Goal: Transaction & Acquisition: Purchase product/service

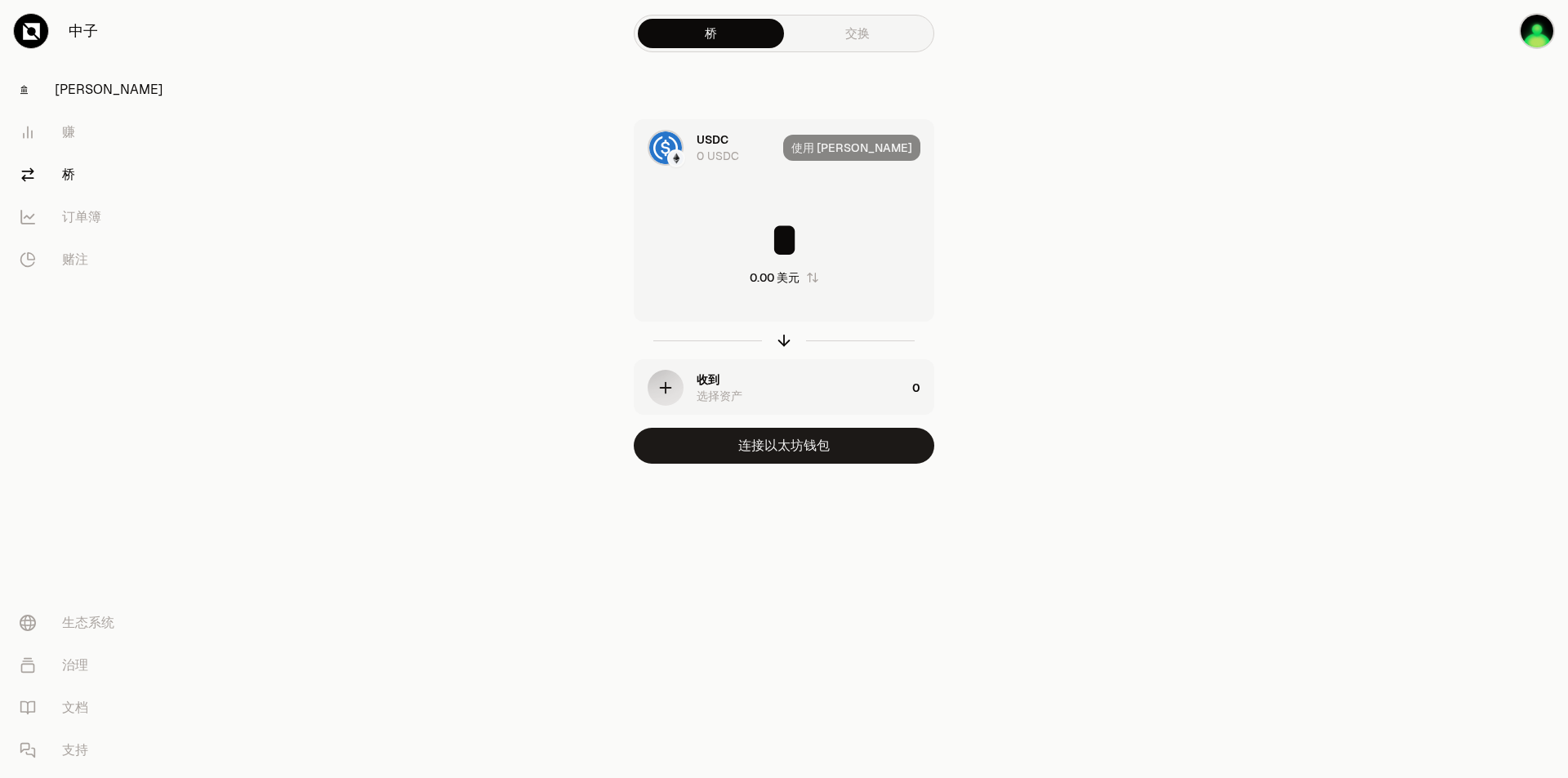
click at [66, 87] on font "[PERSON_NAME]" at bounding box center [109, 89] width 109 height 17
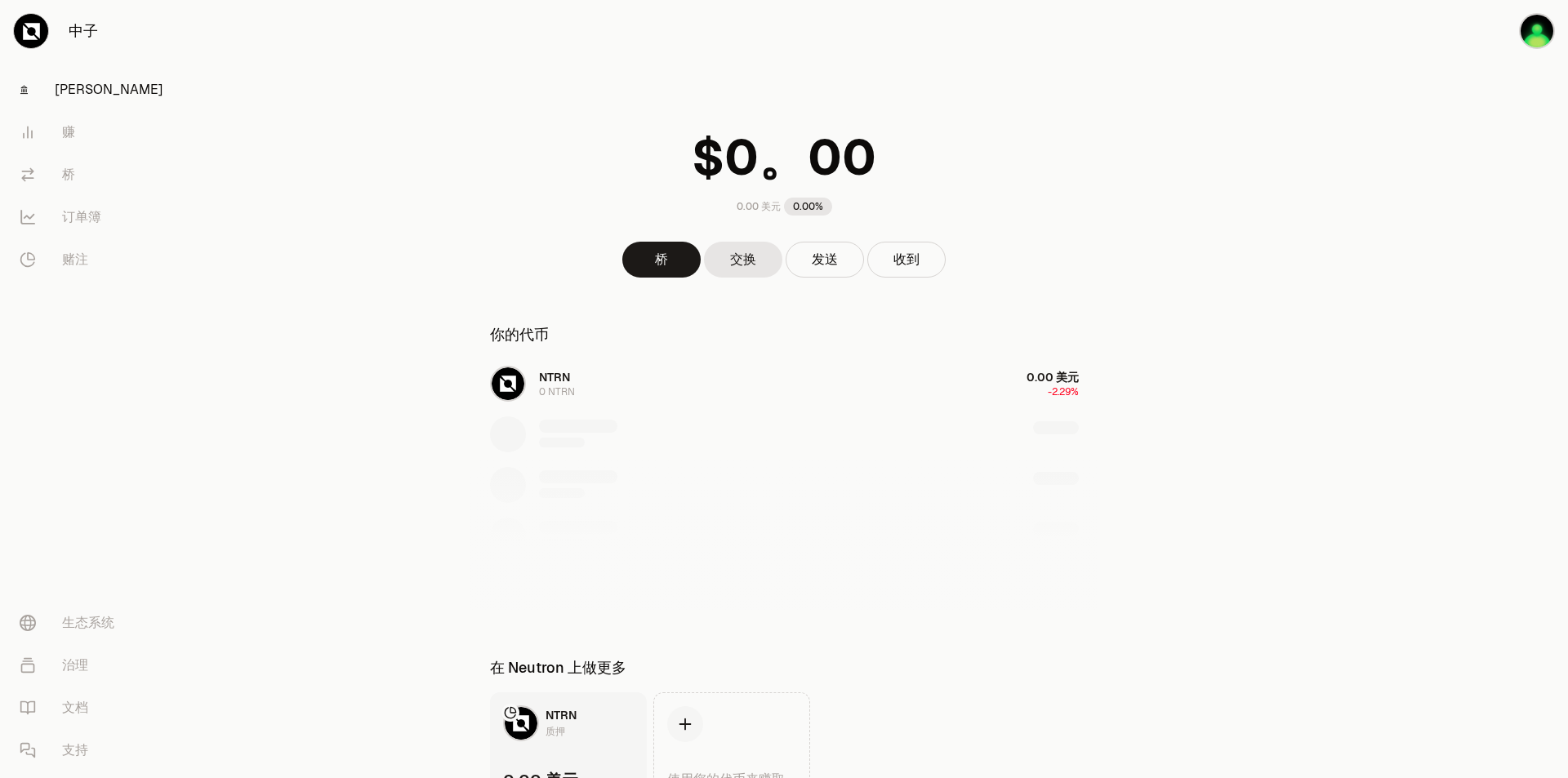
click at [658, 402] on div "NTRN 0 NTRN 0.00 美元 -2.29%" at bounding box center [785, 485] width 628 height 252
click at [520, 381] on div "NTRN 0 NTRN 0.00 美元 -2.29%" at bounding box center [785, 485] width 628 height 252
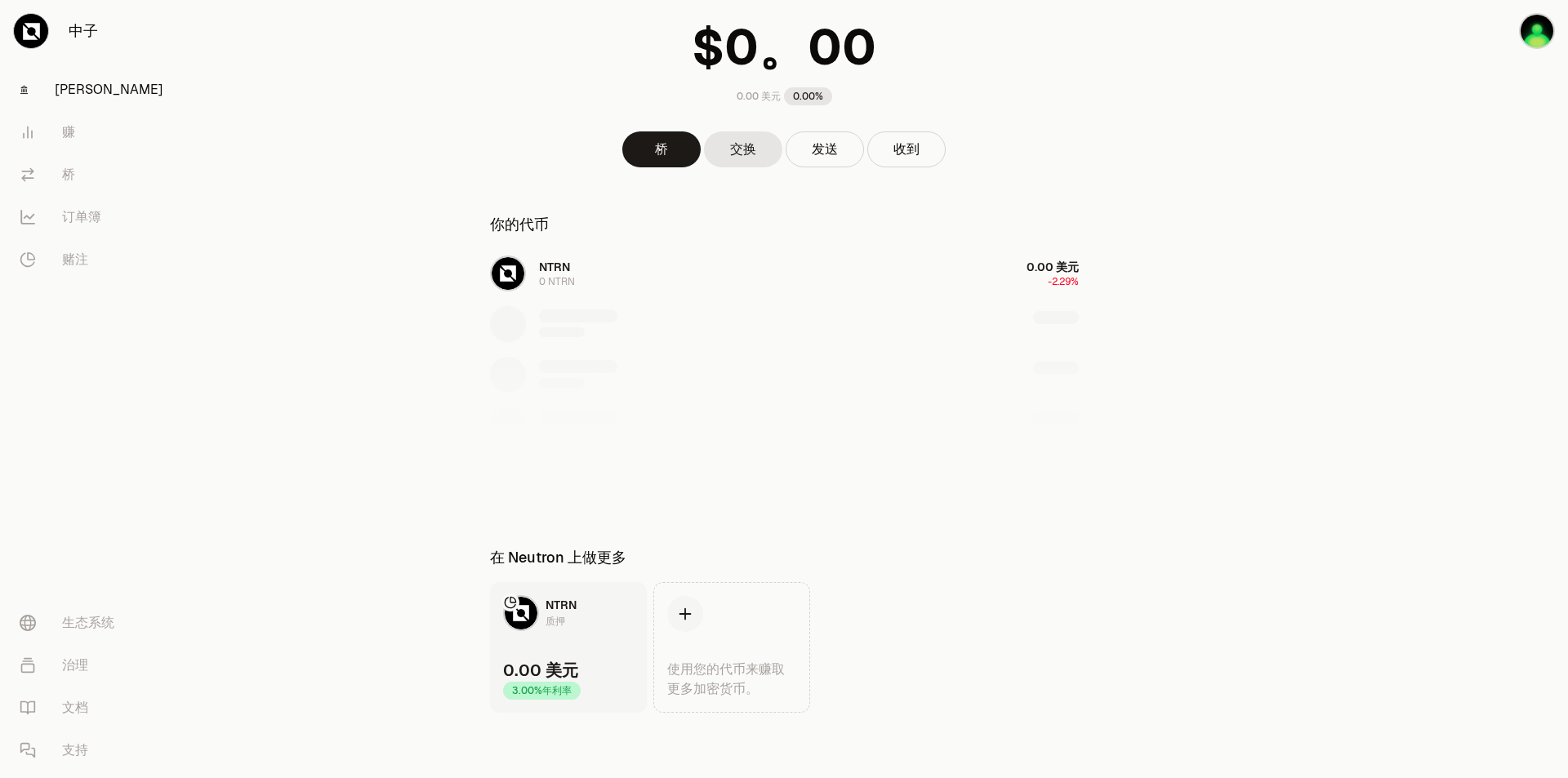
click at [557, 651] on link "NTRN 质押 0.00 美元 3.00% 年利率" at bounding box center [568, 647] width 157 height 131
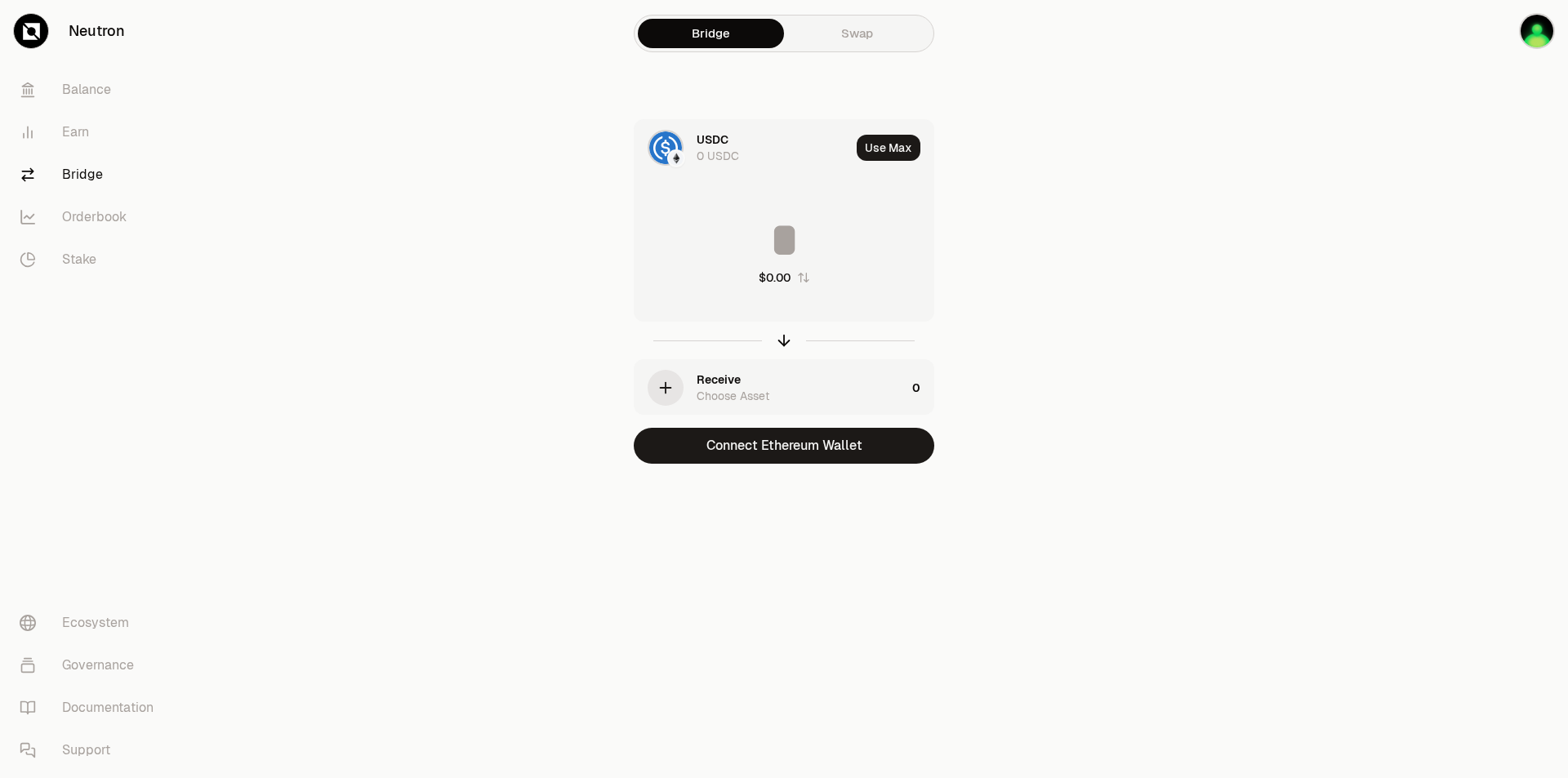
click at [791, 232] on input at bounding box center [784, 240] width 299 height 49
type input "**"
click at [656, 389] on div "button" at bounding box center [666, 388] width 36 height 36
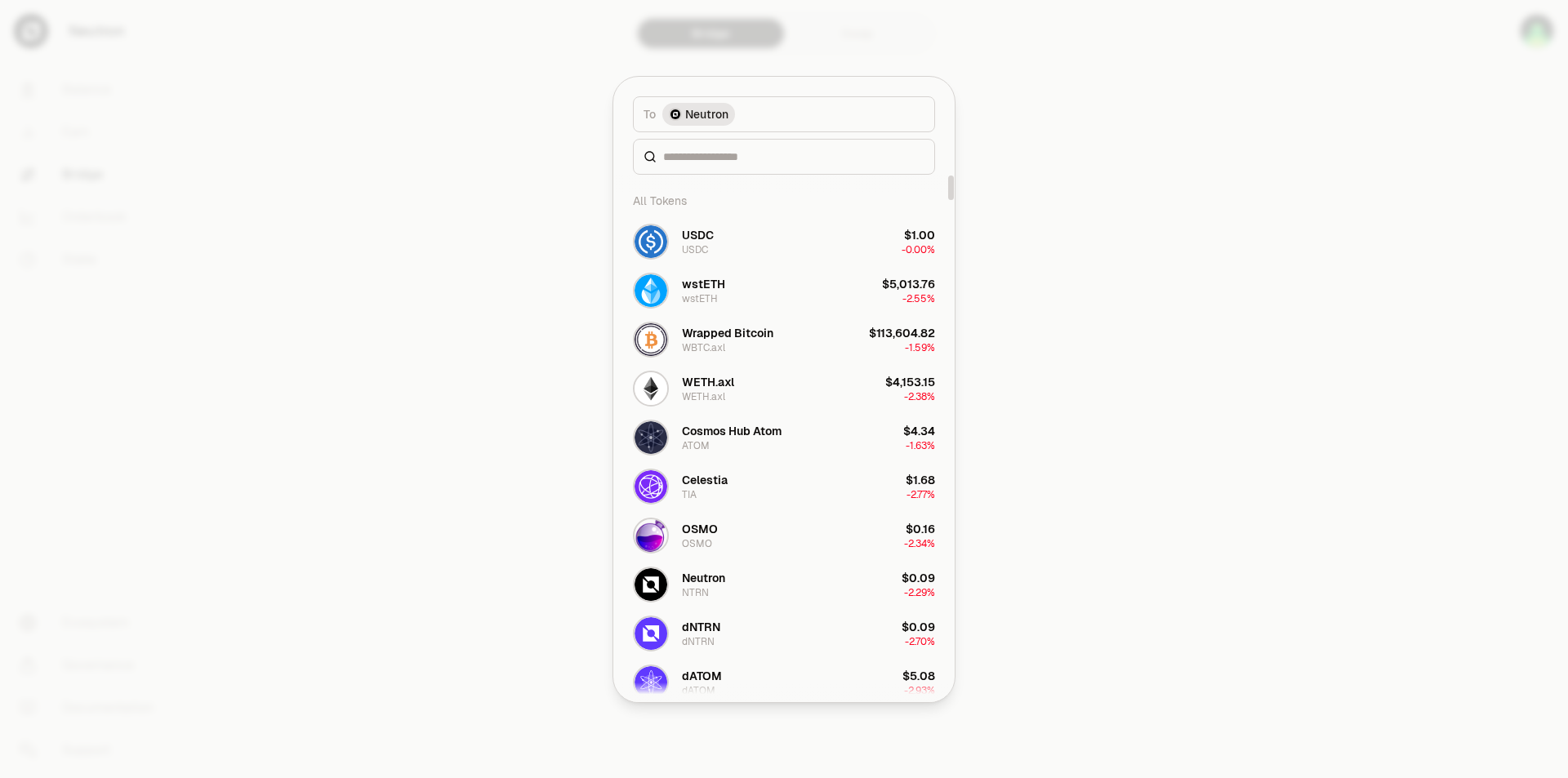
click at [1208, 285] on div at bounding box center [784, 389] width 1568 height 778
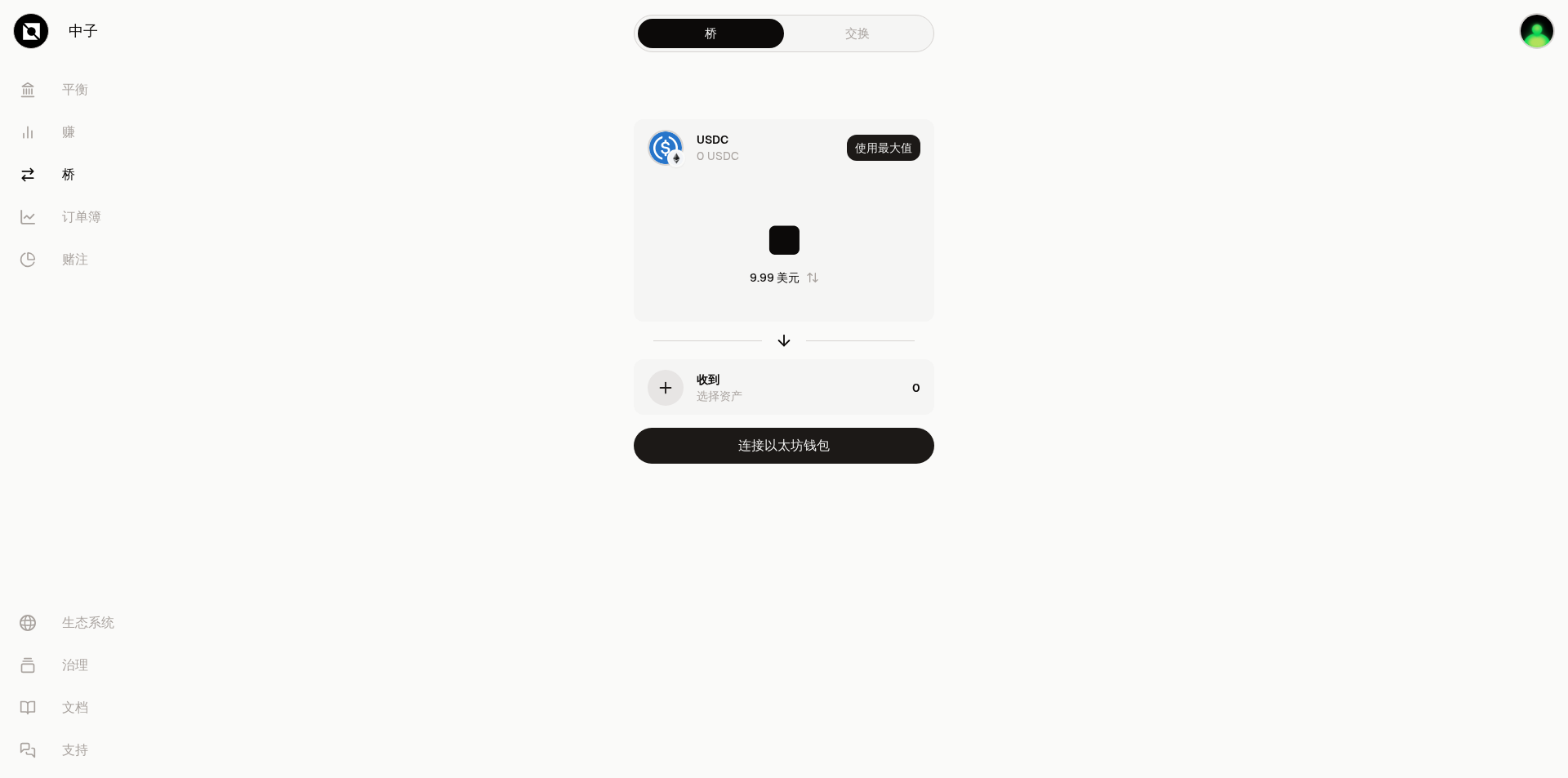
click at [1180, 217] on main "桥 交换 USDC 0 USDC 使用最大值 ** 9.99 美元 收到 选择资产 0 连接以太坊钱包" at bounding box center [876, 264] width 1386 height 529
click at [849, 33] on font "交换" at bounding box center [857, 33] width 24 height 16
click at [701, 461] on button "连接以太坊钱包" at bounding box center [784, 445] width 301 height 36
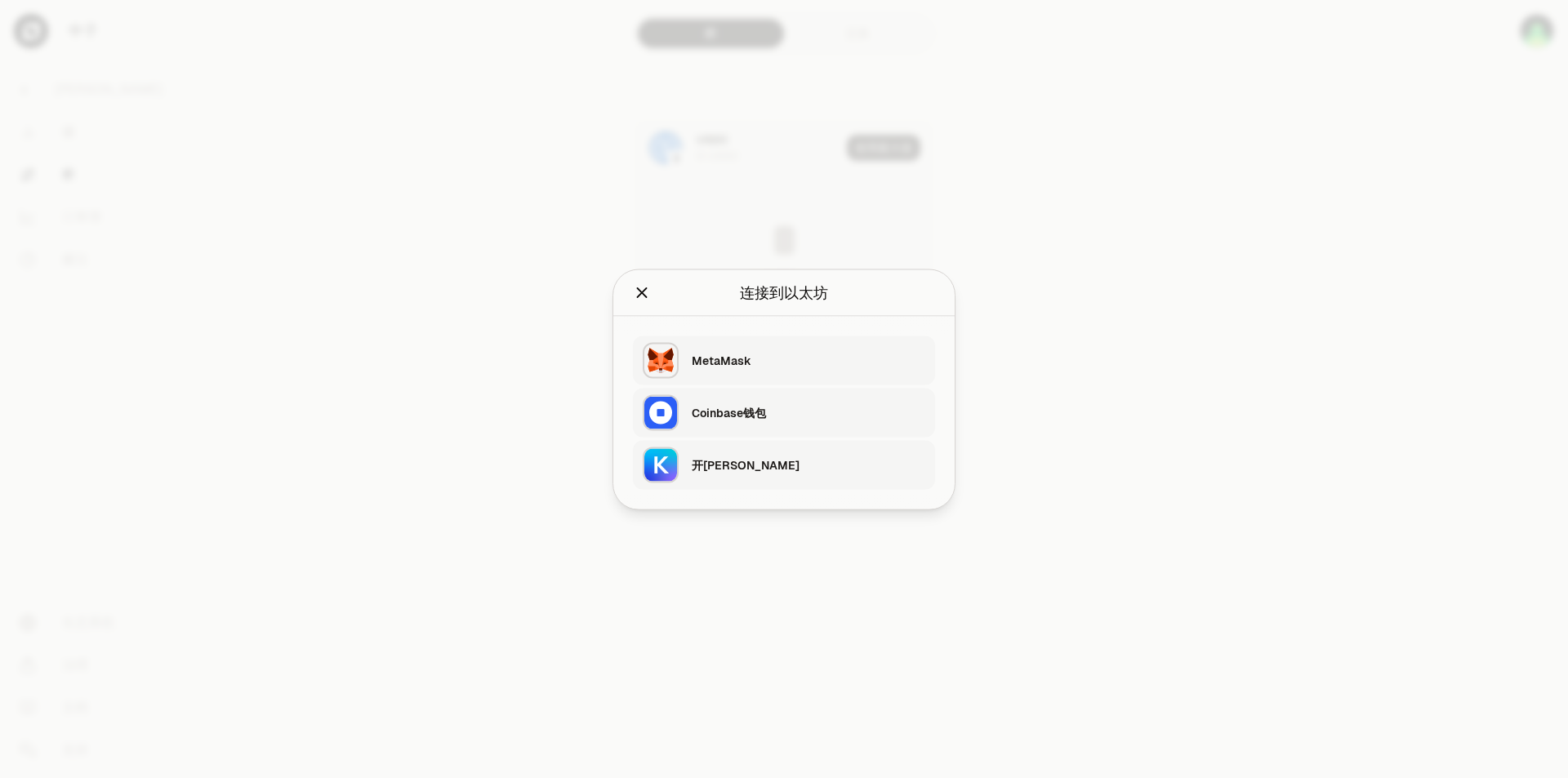
click at [724, 456] on div "开普勒" at bounding box center [808, 464] width 234 height 24
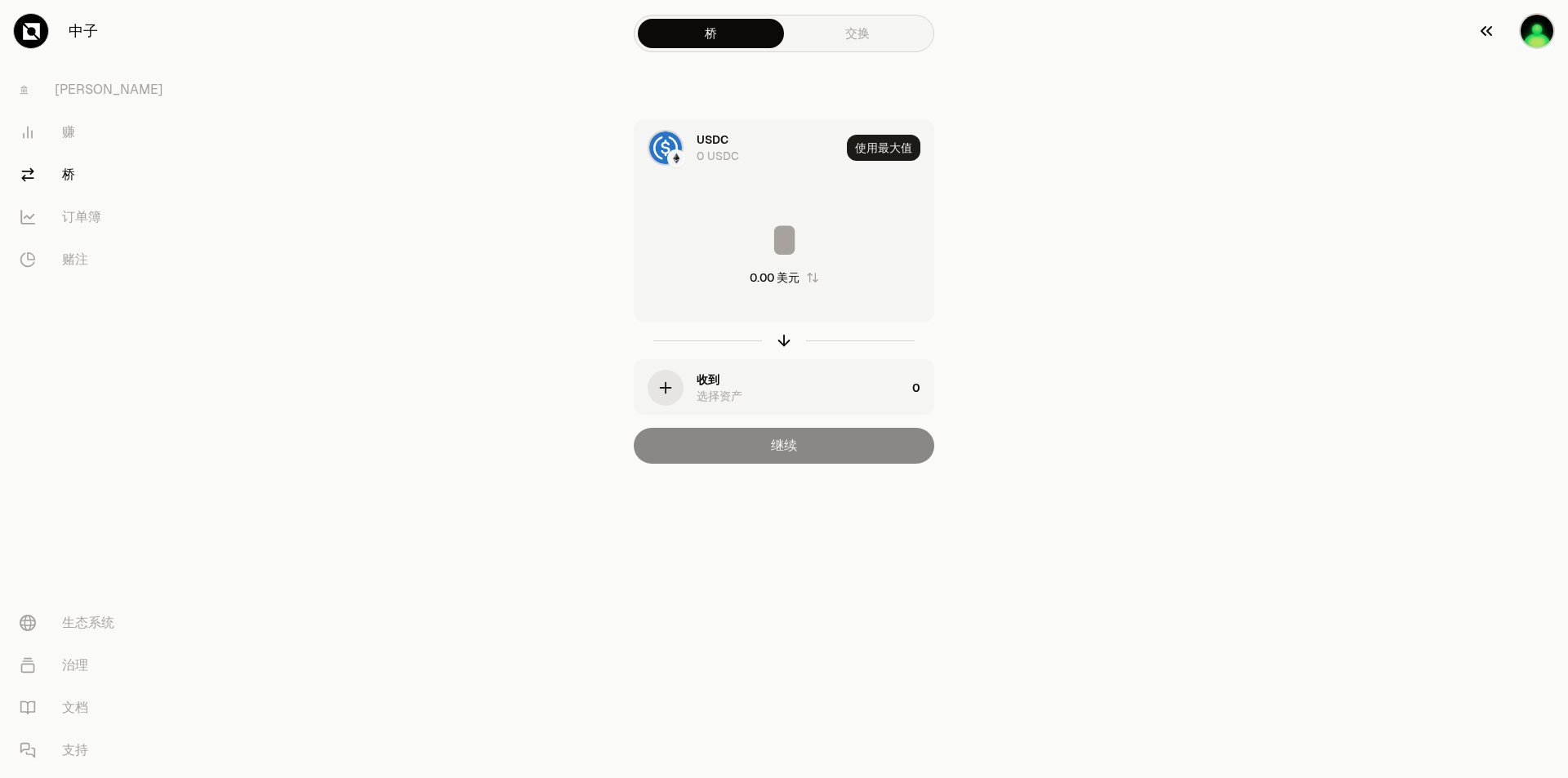
click at [1537, 29] on img "button" at bounding box center [1537, 31] width 36 height 36
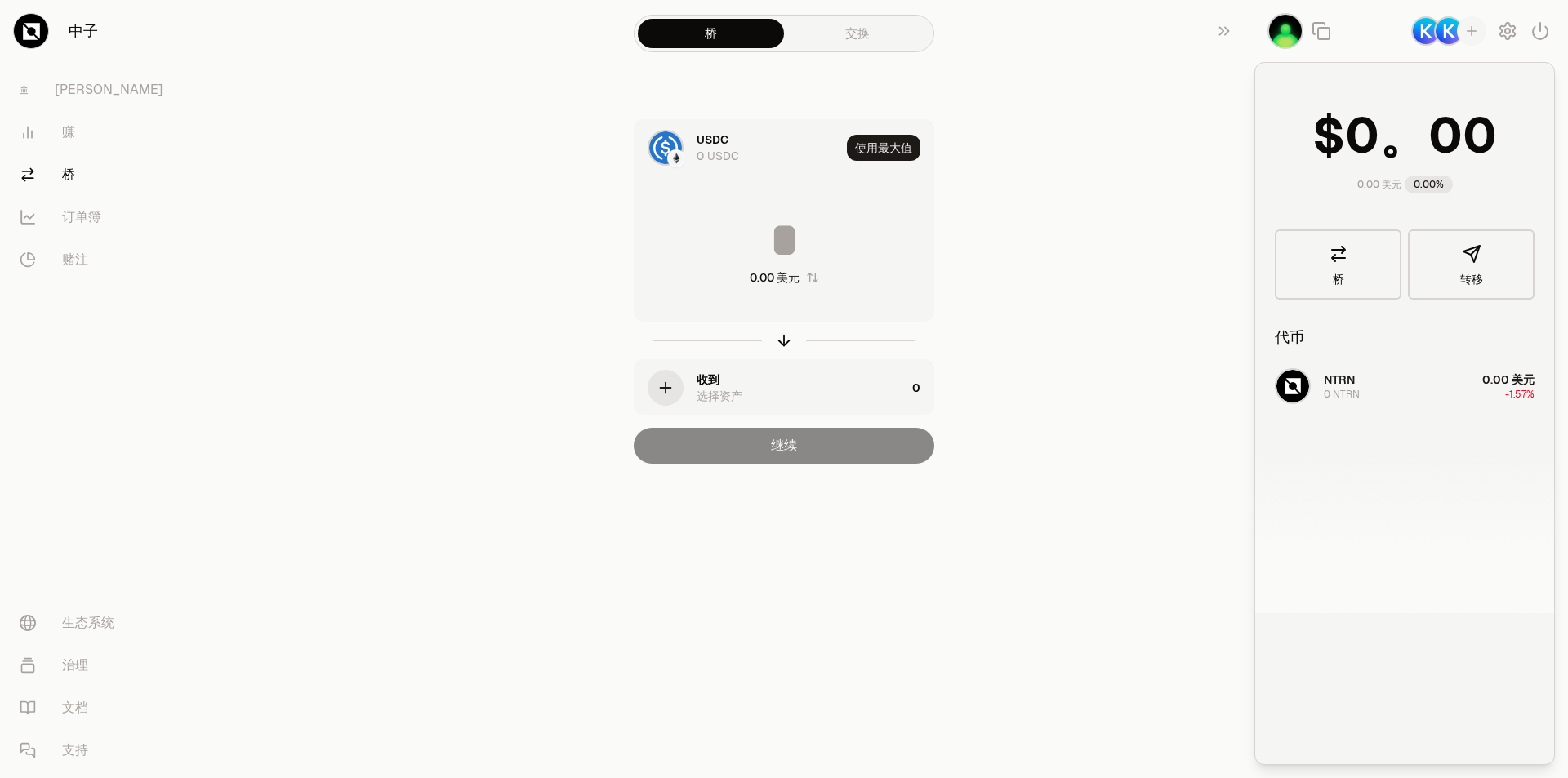
click at [1425, 386] on div "NTRN 0 NTRN 0.00 美元 -1.57%" at bounding box center [1405, 488] width 299 height 252
click at [1326, 390] on div "NTRN 0 NTRN 0.00 美元 -1.57%" at bounding box center [1405, 488] width 299 height 252
click at [1295, 395] on div "NTRN 0 NTRN 0.00 美元 -1.57%" at bounding box center [1405, 488] width 299 height 252
click at [1353, 275] on link "桥" at bounding box center [1339, 264] width 127 height 70
click at [1105, 265] on main "桥 交换 USDC 0 USDC 使用最大值 0.00 美元 收到 选择资产 0 继续" at bounding box center [876, 264] width 1386 height 529
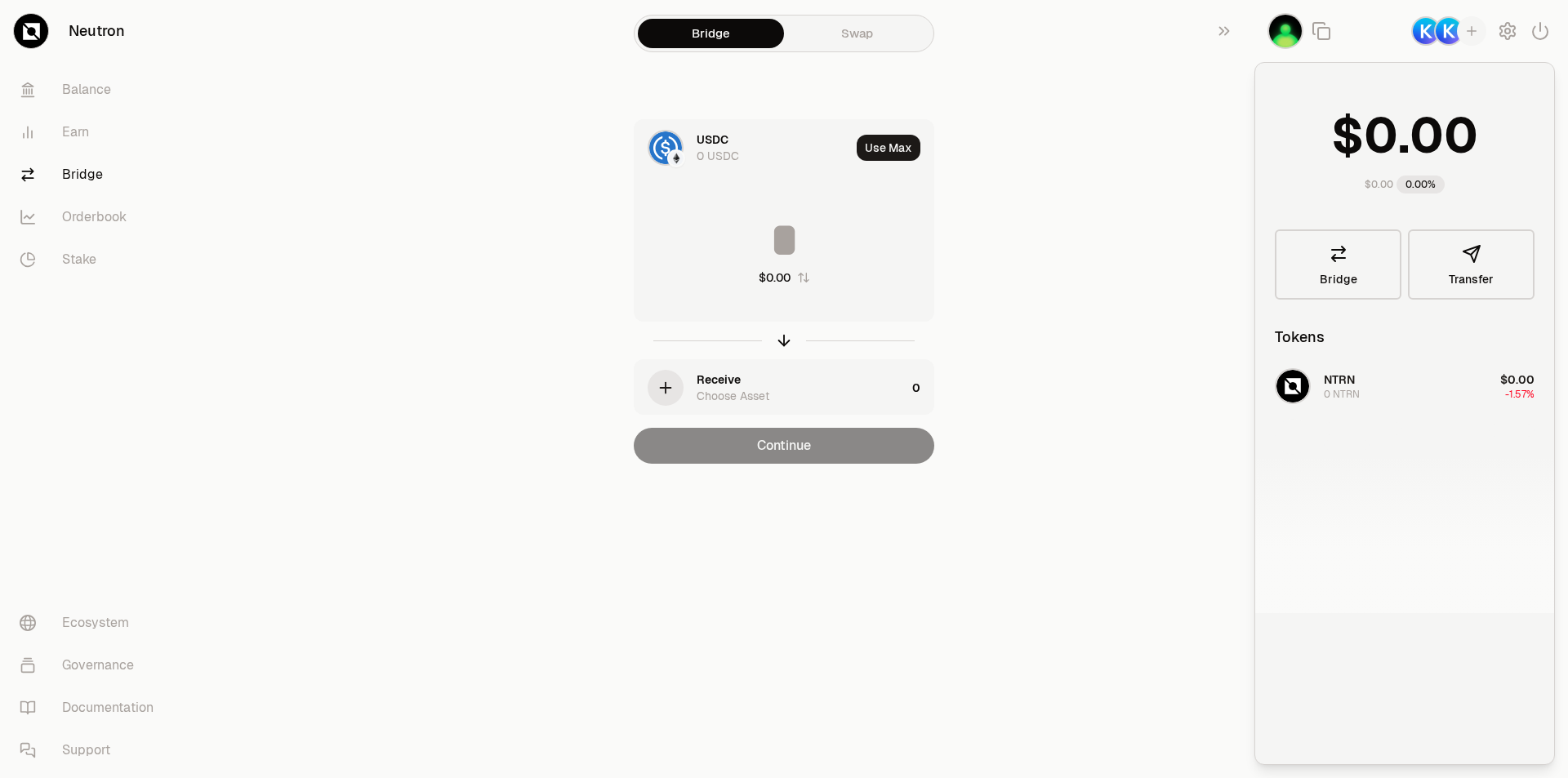
click at [1339, 385] on div "NTRN 0 NTRN $0.00 -1.57%" at bounding box center [1405, 488] width 299 height 252
click at [1309, 391] on div "NTRN 0 NTRN $0.00 -1.57%" at bounding box center [1405, 488] width 299 height 252
click at [1450, 257] on button "Transfer" at bounding box center [1471, 264] width 127 height 70
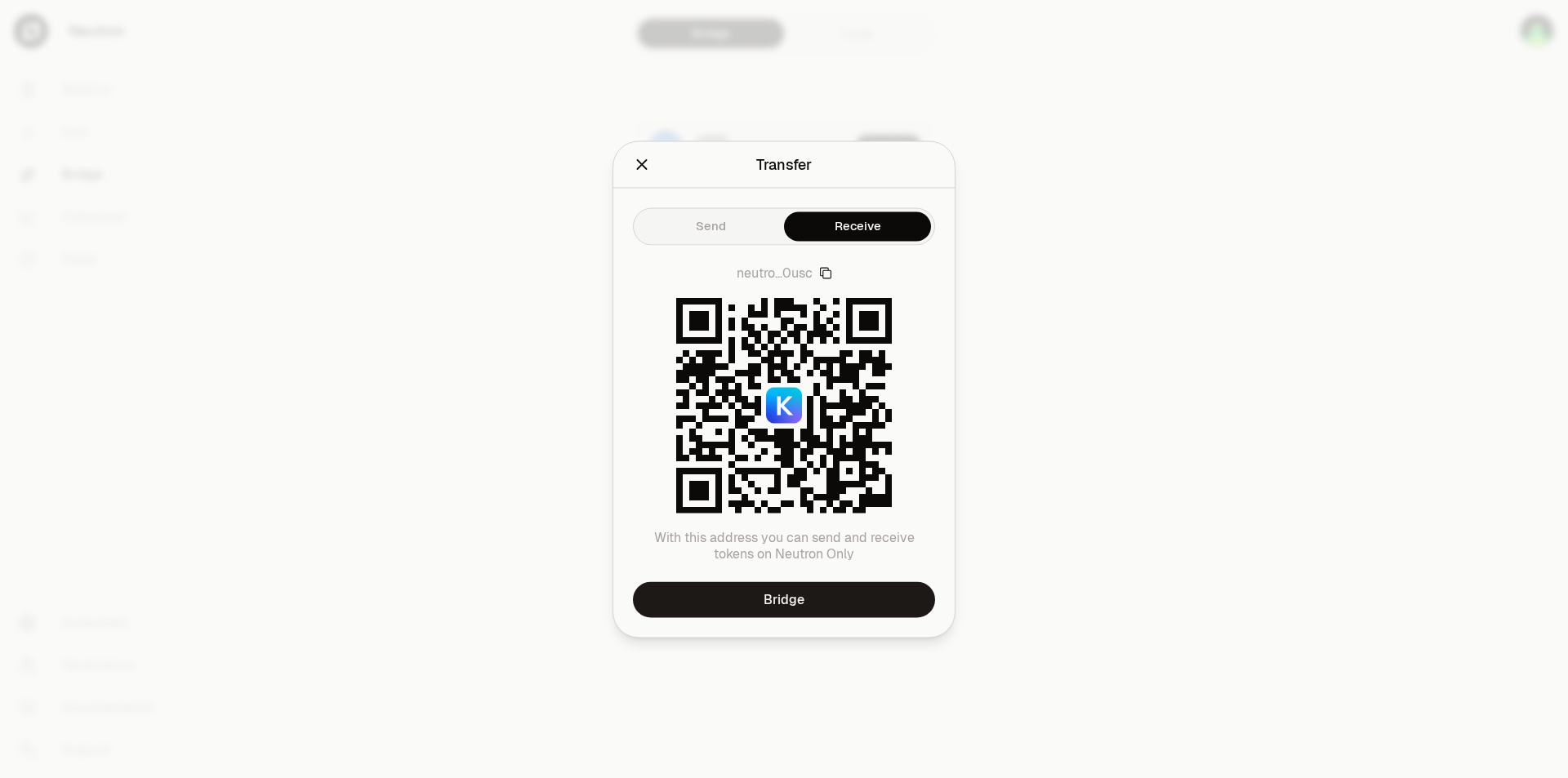
click at [823, 278] on icon "button" at bounding box center [826, 272] width 13 height 13
click at [741, 227] on button "Send" at bounding box center [711, 226] width 147 height 29
click at [866, 241] on button "Receive" at bounding box center [857, 226] width 147 height 29
click at [822, 271] on icon "button" at bounding box center [826, 272] width 13 height 13
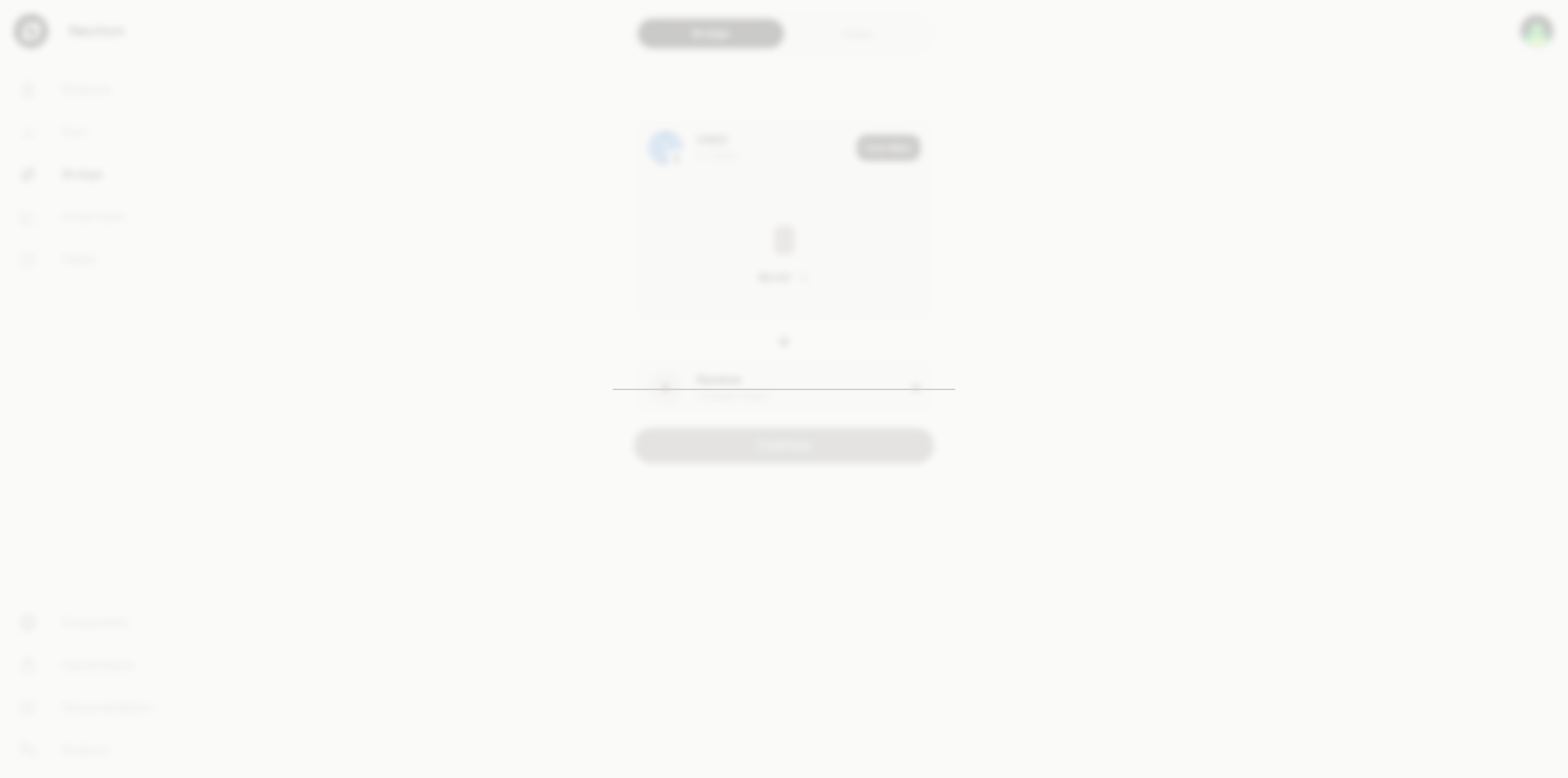
click at [1172, 288] on div at bounding box center [784, 389] width 1568 height 778
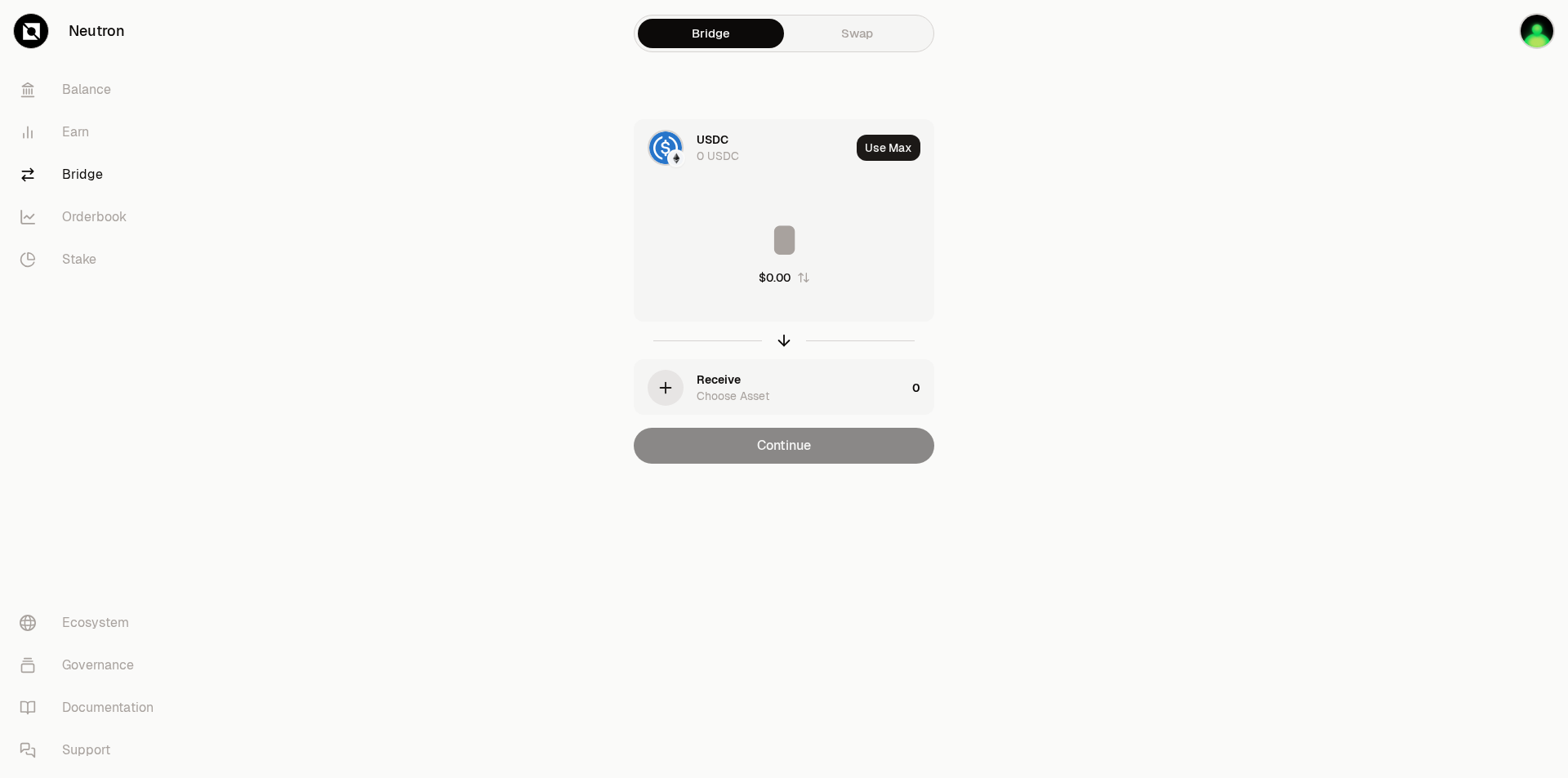
click at [857, 39] on link "Swap" at bounding box center [857, 33] width 147 height 29
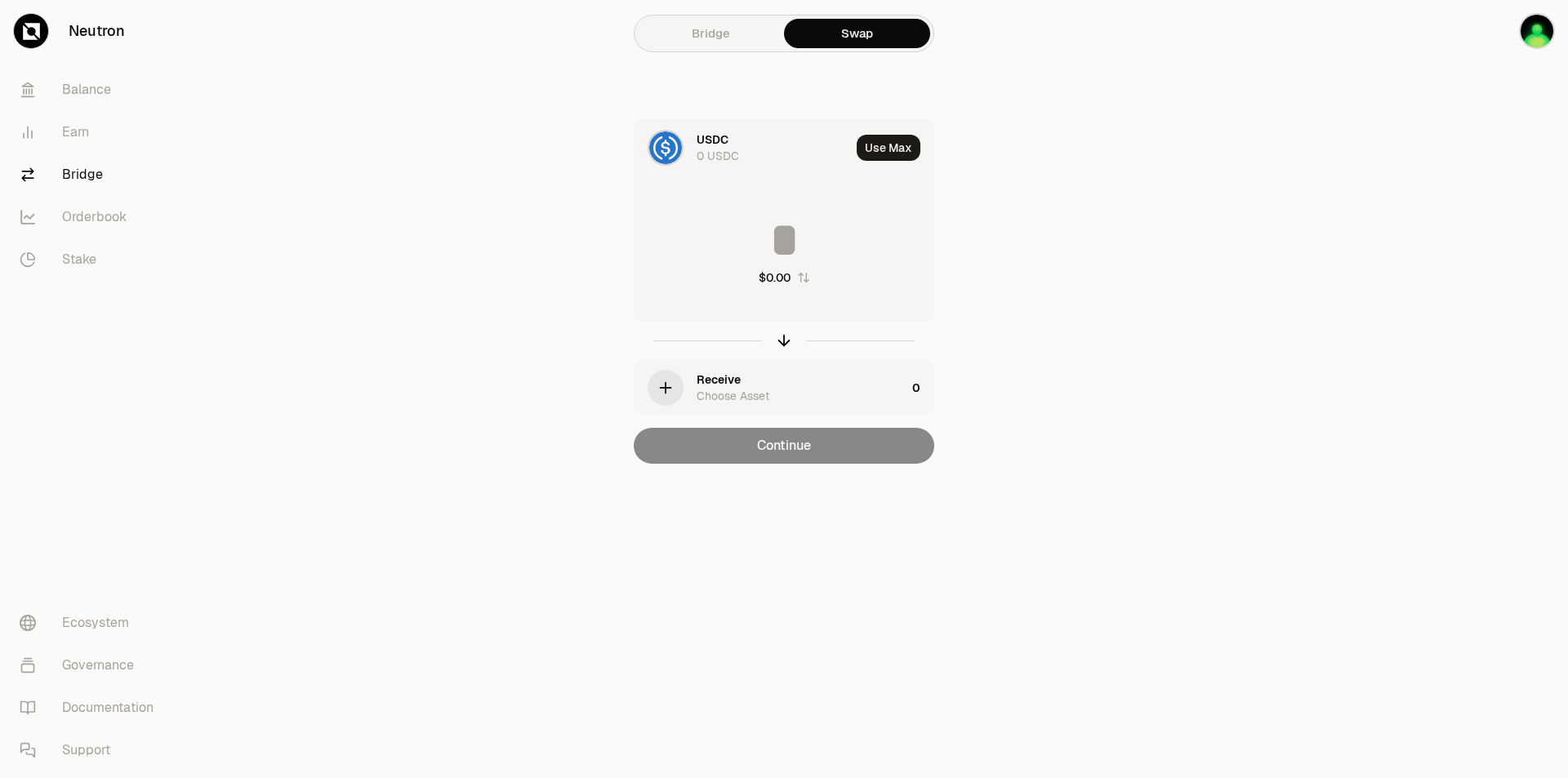
click at [854, 393] on div "Receive Choose Asset" at bounding box center [801, 387] width 209 height 33
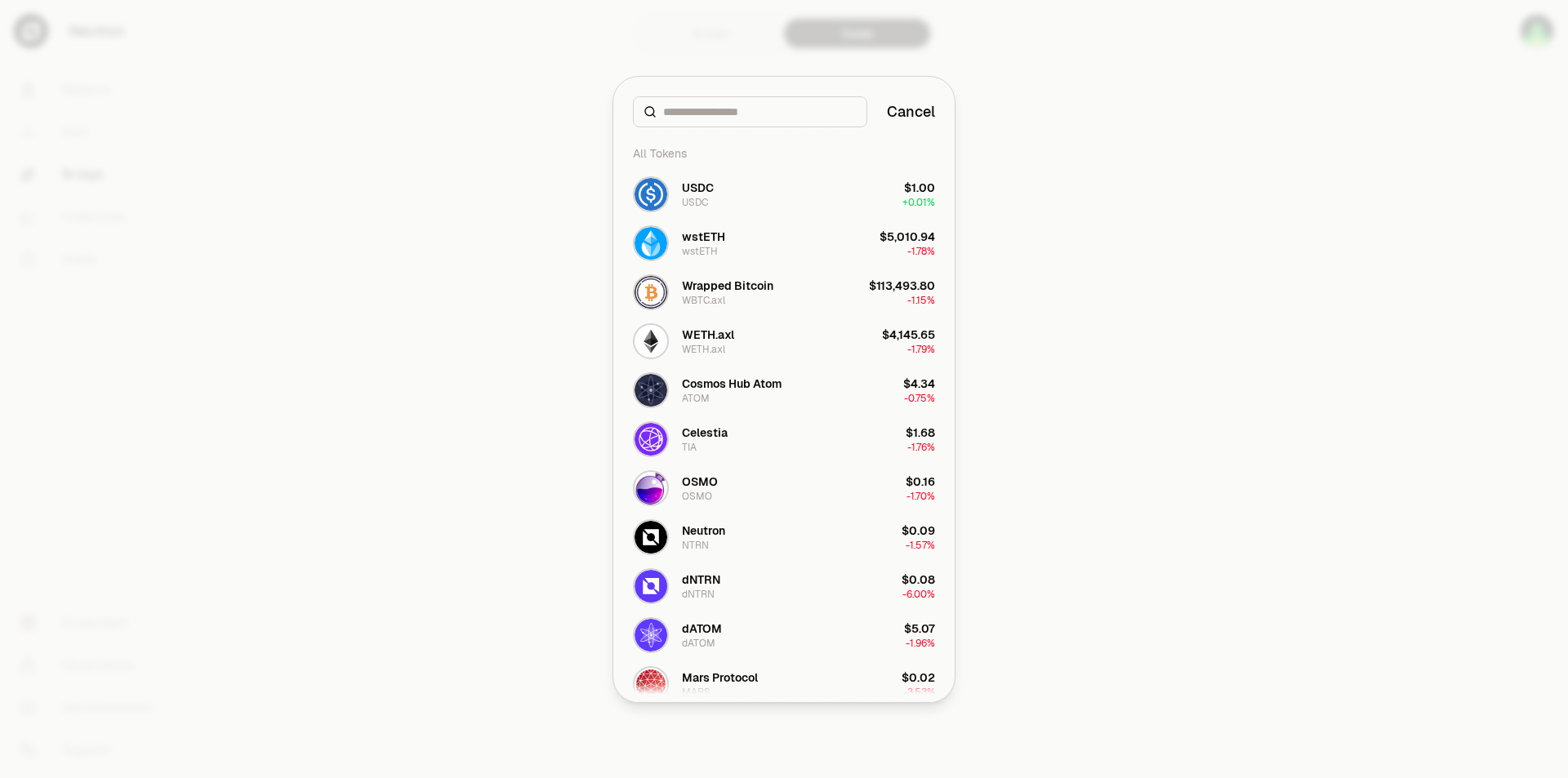
click at [1044, 296] on div at bounding box center [784, 389] width 1568 height 778
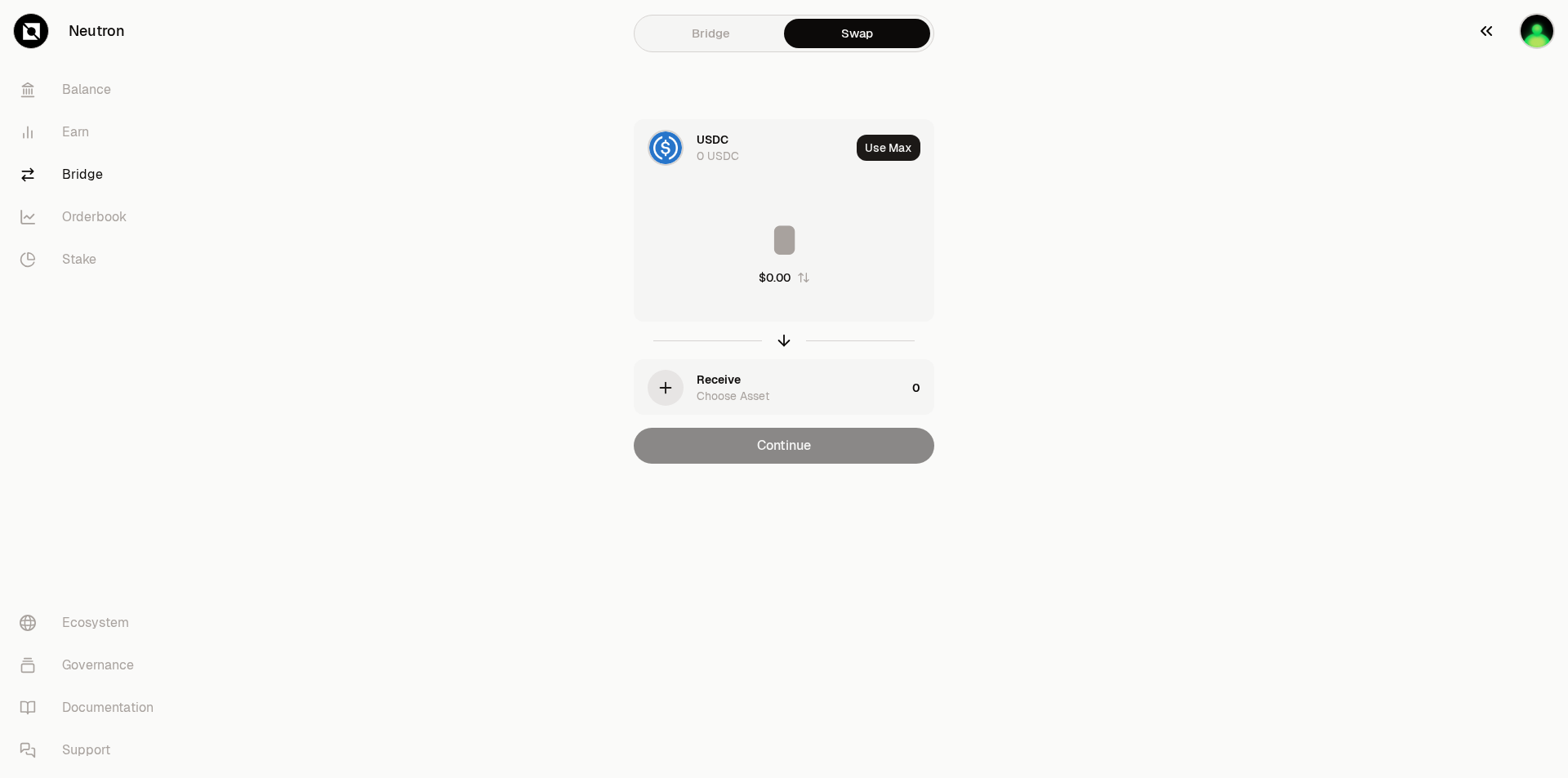
click at [1527, 30] on img "button" at bounding box center [1537, 31] width 36 height 36
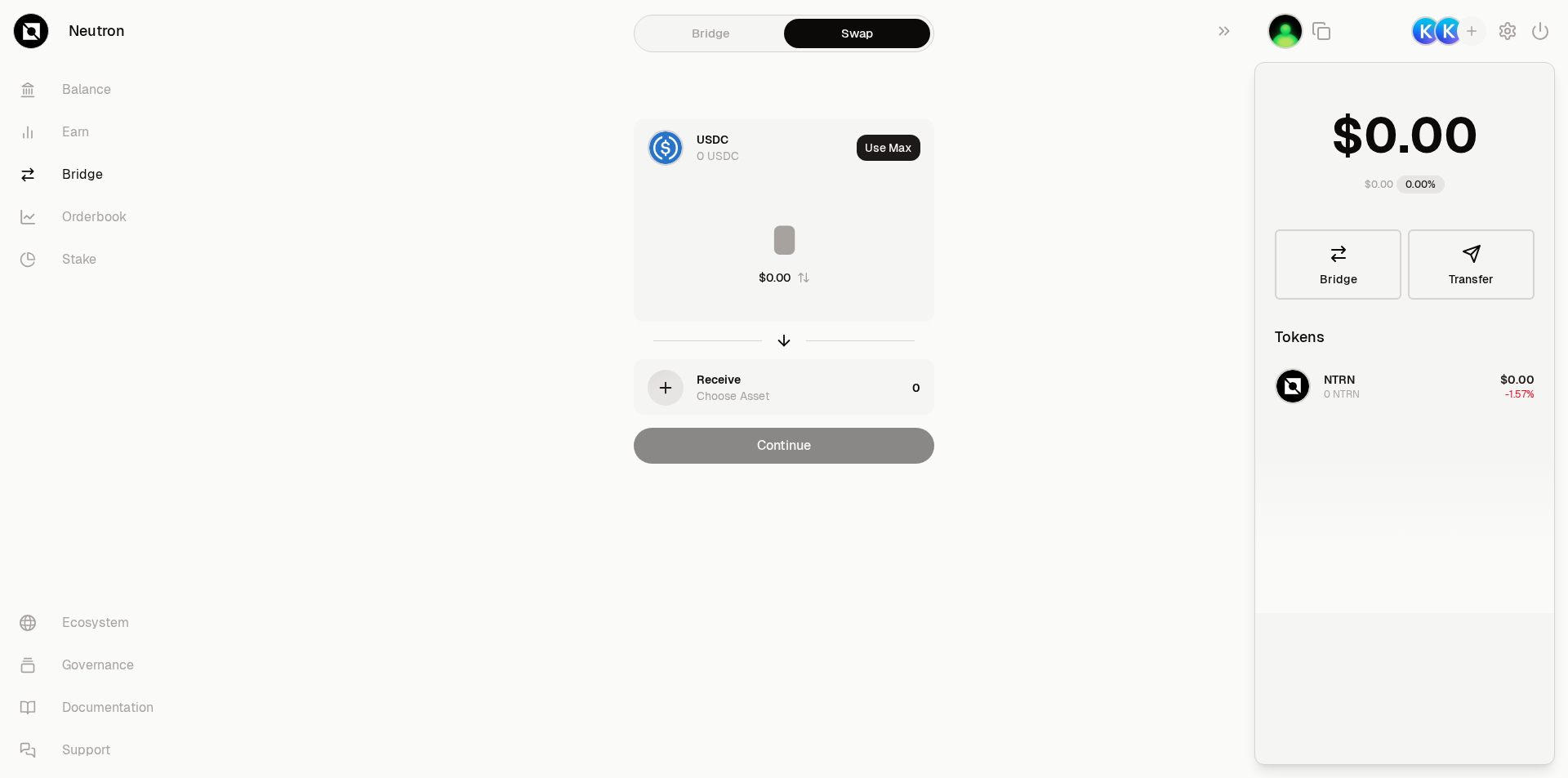
click at [1347, 374] on div "NTRN 0 NTRN $0.00 -1.57%" at bounding box center [1405, 488] width 299 height 252
click at [1318, 390] on div "NTRN 0 NTRN $0.00 -1.57%" at bounding box center [1405, 488] width 299 height 252
click at [1279, 394] on div "NTRN 0 NTRN $0.00 -1.57%" at bounding box center [1405, 488] width 299 height 252
click at [1296, 390] on div "NTRN 0 NTRN $0.00 -1.57%" at bounding box center [1405, 488] width 299 height 252
drag, startPoint x: 1297, startPoint y: 390, endPoint x: 1310, endPoint y: 390, distance: 13.0
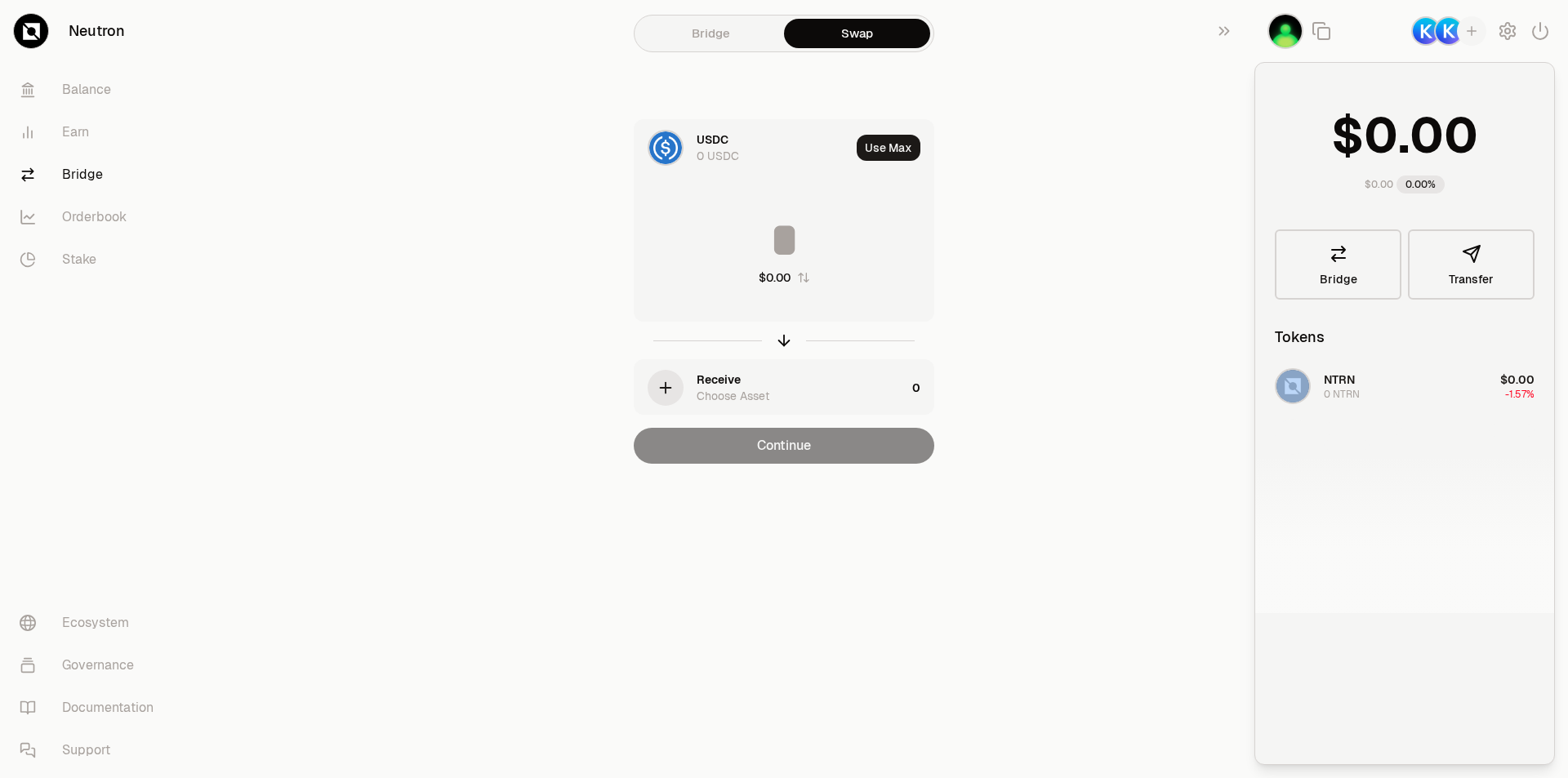
click at [1297, 390] on div "NTRN 0 NTRN $0.00 -1.57%" at bounding box center [1405, 488] width 299 height 252
drag, startPoint x: 1369, startPoint y: 384, endPoint x: 1176, endPoint y: 362, distance: 194.2
click at [1230, 372] on main "Bridge Swap USDC 0 USDC Use Max $0.00 Receive Choose Asset 0 Continue" at bounding box center [876, 264] width 1386 height 529
